Goal: Find contact information: Find contact information

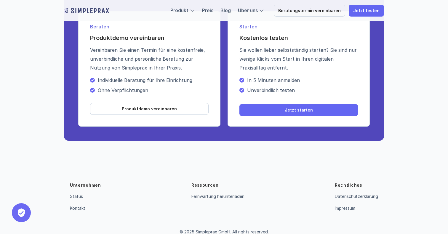
scroll to position [2144, 0]
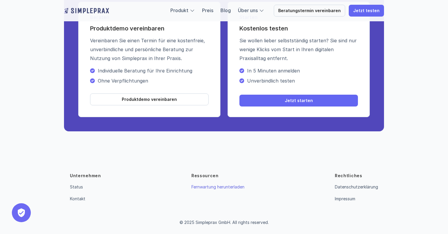
click at [212, 189] on link "Fernwartung herunterladen" at bounding box center [217, 187] width 53 height 5
click at [152, 174] on div "Unternehmen Status Kontakt Ressourcen Fernwartung herunterladen Rechtliches Dat…" at bounding box center [224, 188] width 308 height 30
click at [227, 190] on link "Fernwartung herunterladen" at bounding box center [217, 187] width 53 height 5
click at [351, 196] on p "Impressum" at bounding box center [345, 199] width 20 height 7
click at [348, 202] on p "Impressum" at bounding box center [345, 199] width 20 height 7
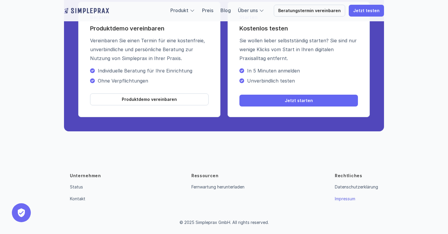
click at [348, 200] on link "Impressum" at bounding box center [345, 198] width 20 height 5
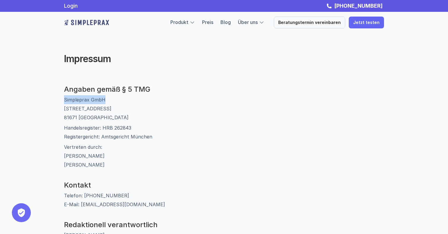
drag, startPoint x: 112, startPoint y: 100, endPoint x: 57, endPoint y: 100, distance: 55.4
copy p "Simpleprax GmbH"
